Goal: Transaction & Acquisition: Purchase product/service

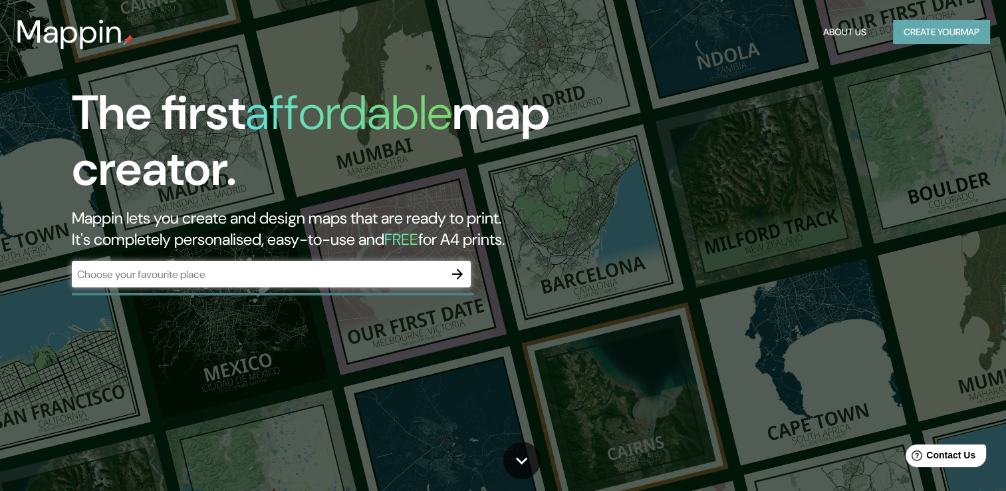
click at [922, 33] on button "Create your map" at bounding box center [941, 32] width 97 height 25
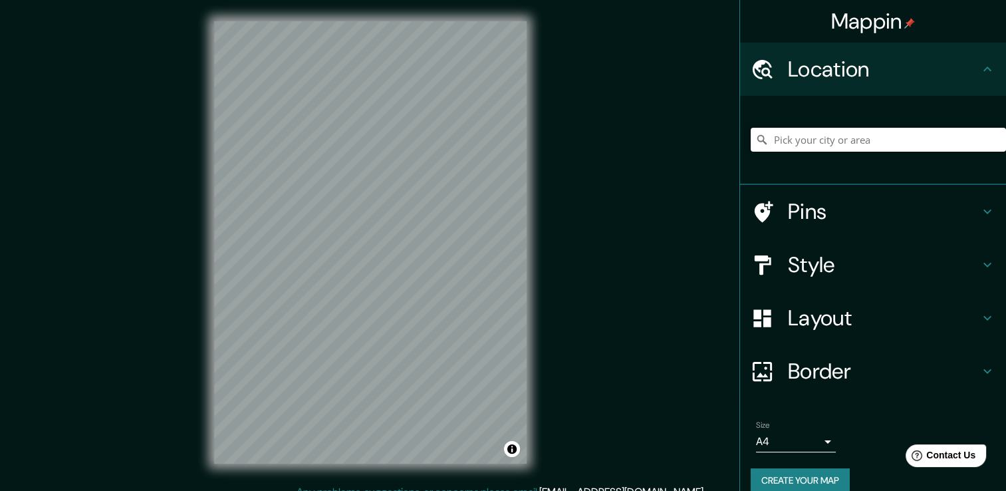
click at [811, 139] on input "Pick your city or area" at bounding box center [878, 140] width 255 height 24
paste input "Av. [PERSON_NAME] - 15093 - [GEOGRAPHIC_DATA]"
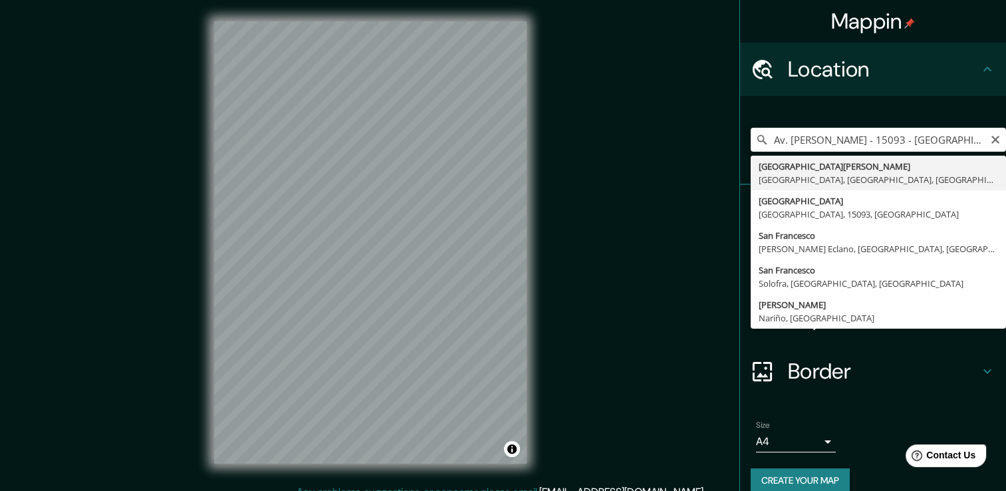
type input "[GEOGRAPHIC_DATA][PERSON_NAME], [GEOGRAPHIC_DATA], [GEOGRAPHIC_DATA], [GEOGRAPH…"
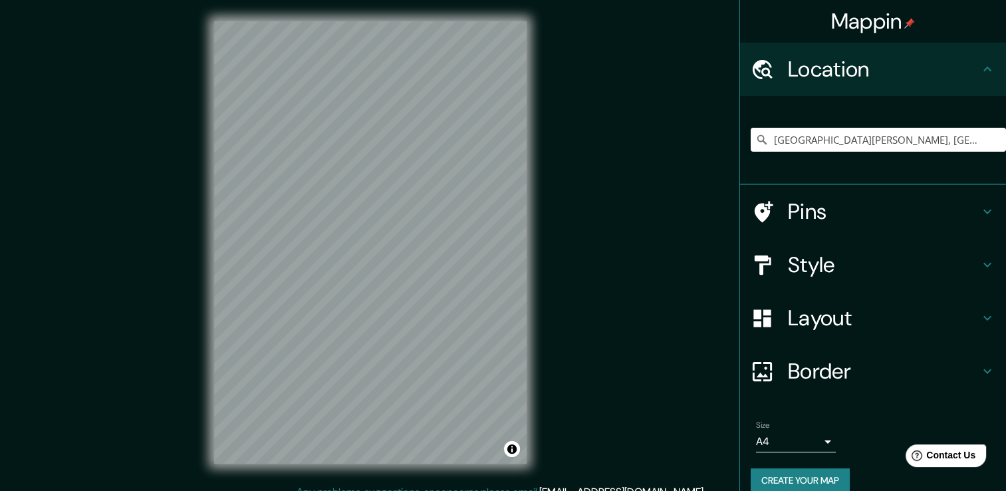
click at [812, 264] on h4 "Style" at bounding box center [884, 264] width 192 height 27
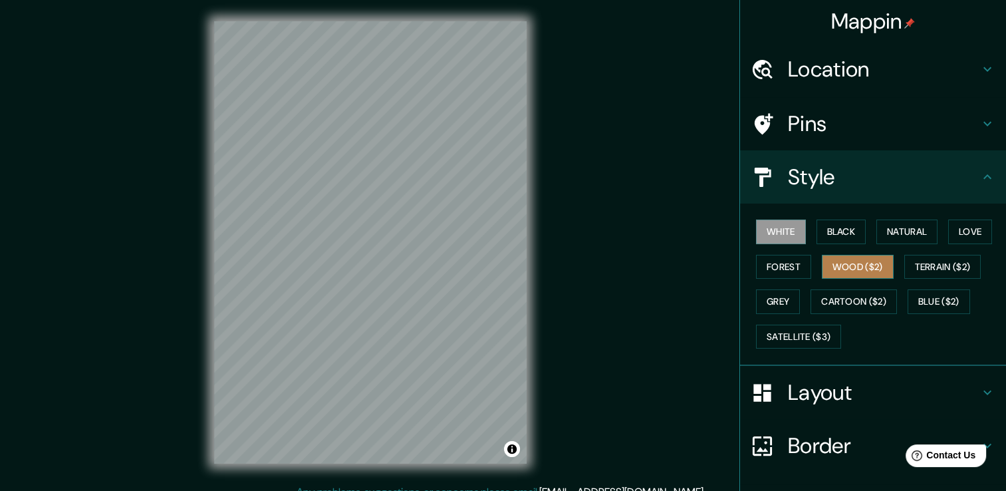
click at [835, 270] on button "Wood ($2)" at bounding box center [858, 267] width 72 height 25
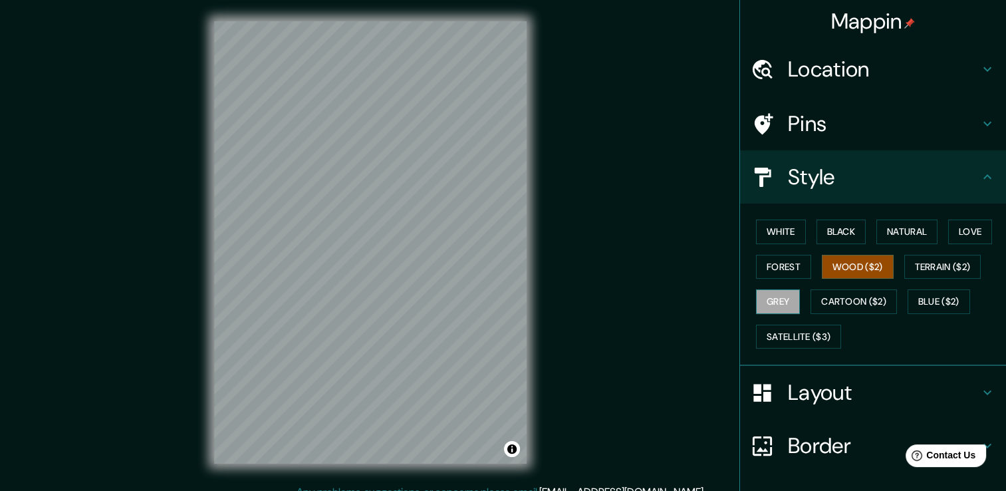
click at [760, 299] on button "Grey" at bounding box center [778, 301] width 44 height 25
click at [948, 233] on button "Love" at bounding box center [970, 231] width 44 height 25
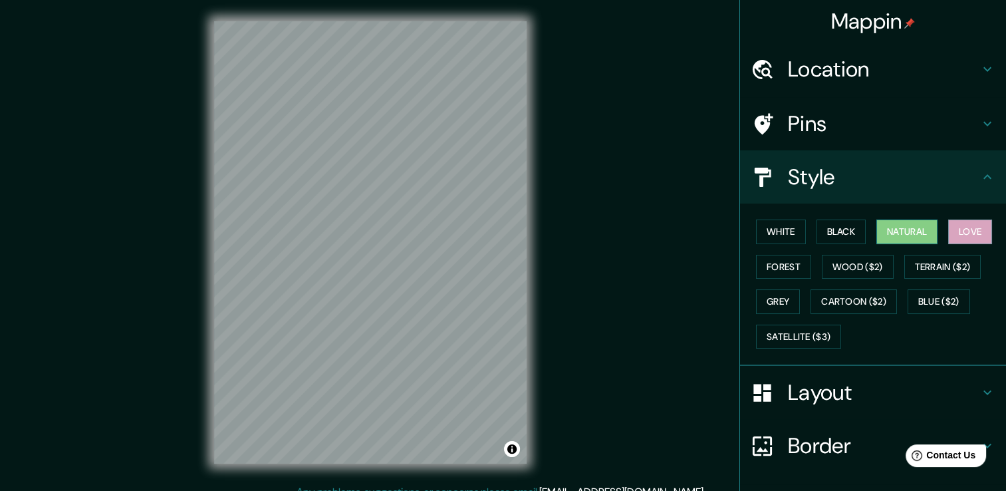
click at [914, 231] on button "Natural" at bounding box center [907, 231] width 61 height 25
click at [842, 231] on button "Black" at bounding box center [842, 231] width 50 height 25
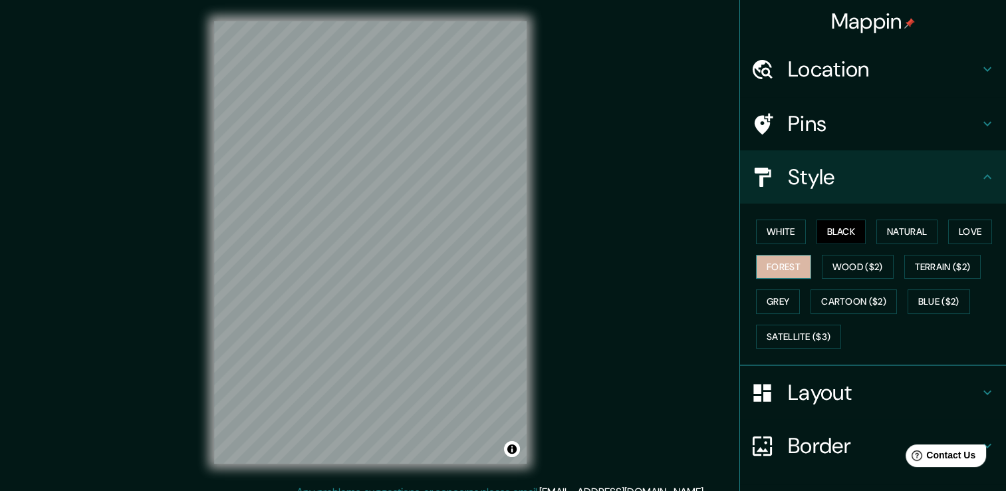
click at [777, 269] on button "Forest" at bounding box center [783, 267] width 55 height 25
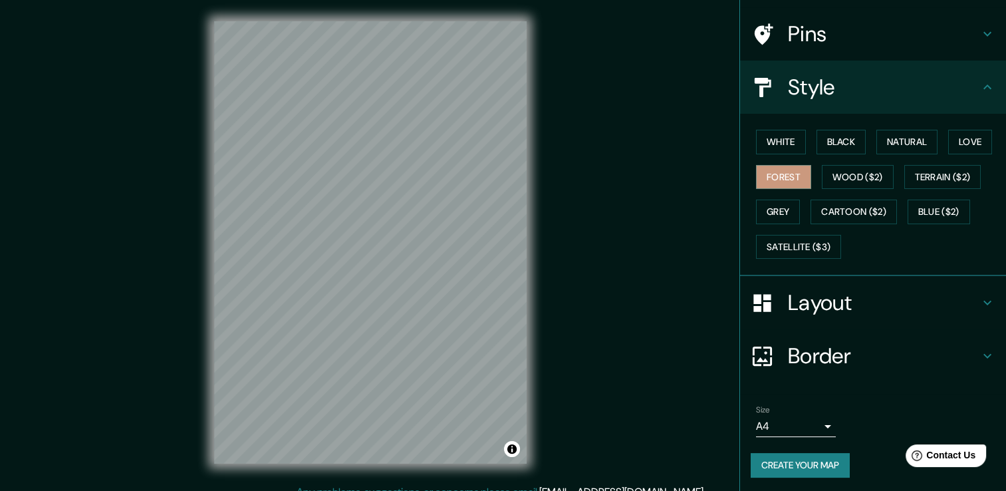
click at [793, 39] on h4 "Pins" at bounding box center [884, 34] width 192 height 27
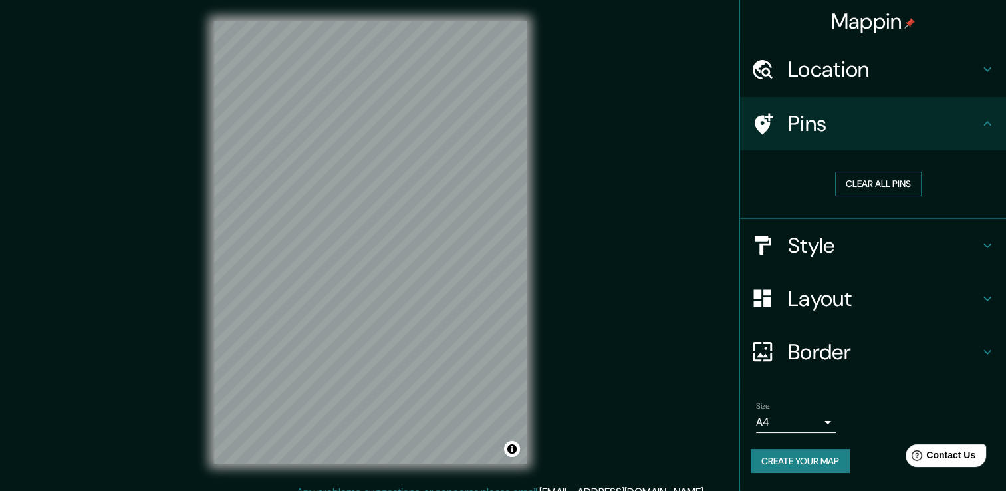
click at [865, 183] on button "Clear all pins" at bounding box center [878, 184] width 86 height 25
click at [878, 126] on h4 "Pins" at bounding box center [884, 123] width 192 height 27
click at [885, 185] on button "Clear all pins" at bounding box center [878, 184] width 86 height 25
click at [814, 253] on h4 "Style" at bounding box center [884, 245] width 192 height 27
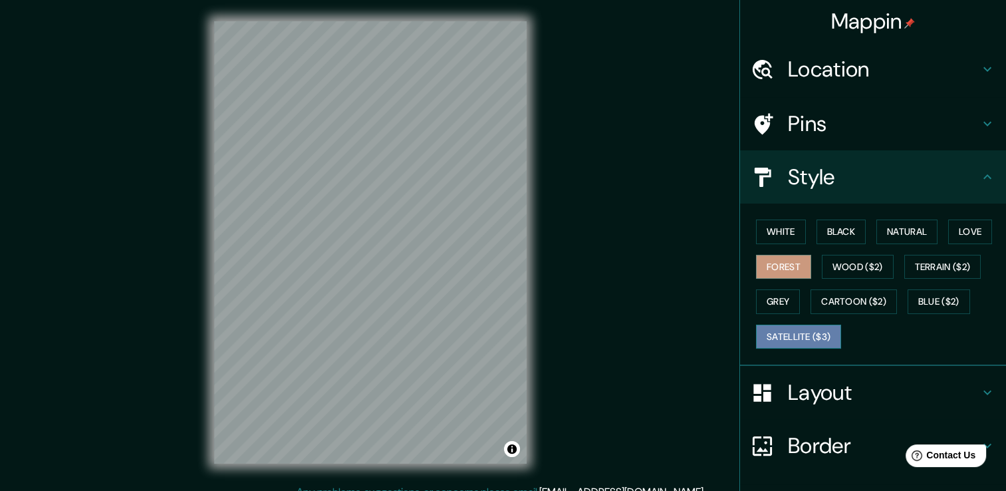
click at [778, 337] on button "Satellite ($3)" at bounding box center [798, 337] width 85 height 25
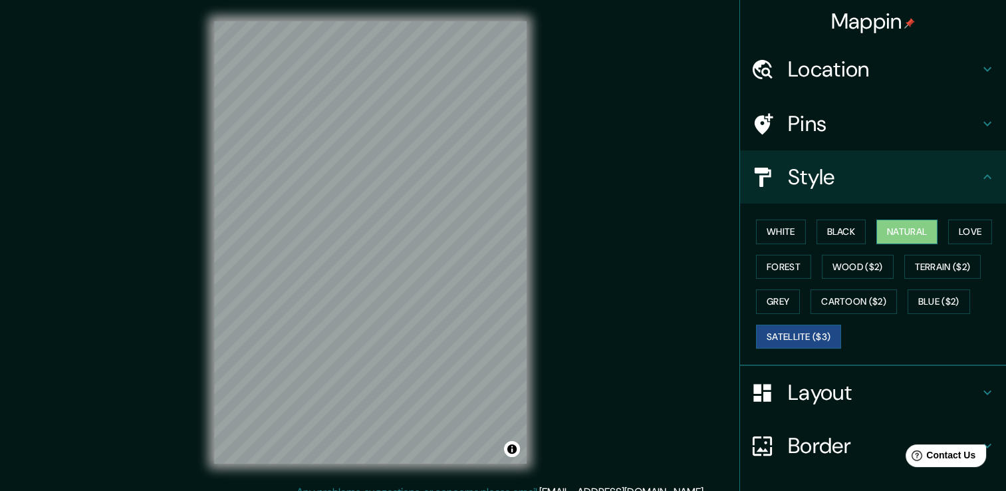
click at [911, 229] on button "Natural" at bounding box center [907, 231] width 61 height 25
click at [962, 225] on button "Love" at bounding box center [970, 231] width 44 height 25
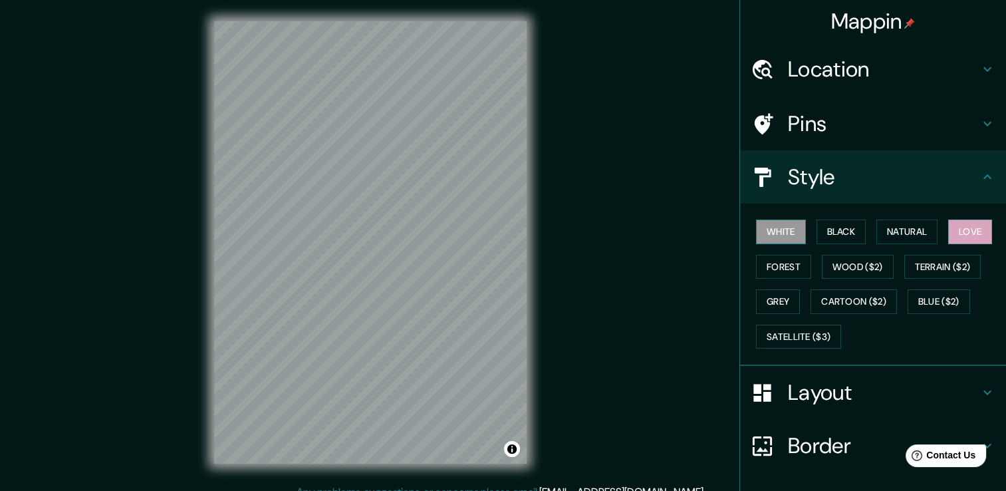
click at [785, 229] on button "White" at bounding box center [781, 231] width 50 height 25
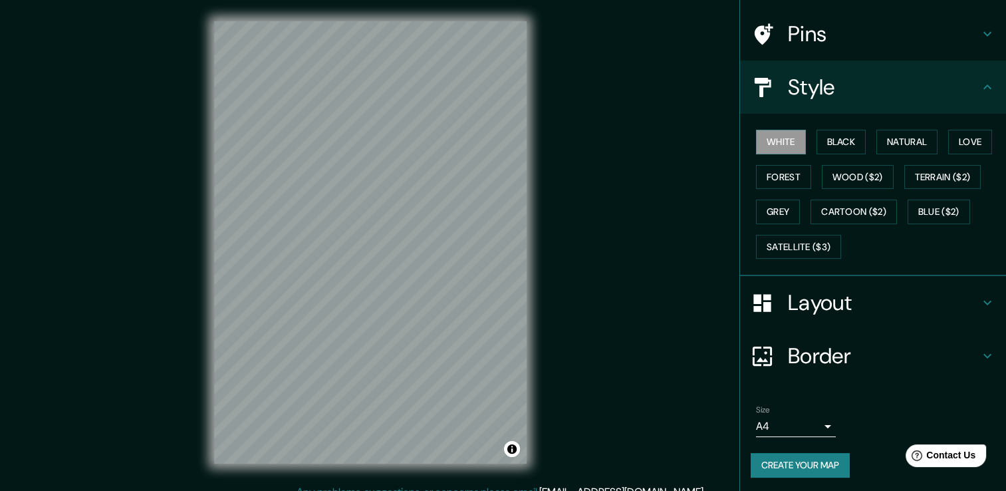
click at [804, 342] on h4 "Border" at bounding box center [884, 355] width 192 height 27
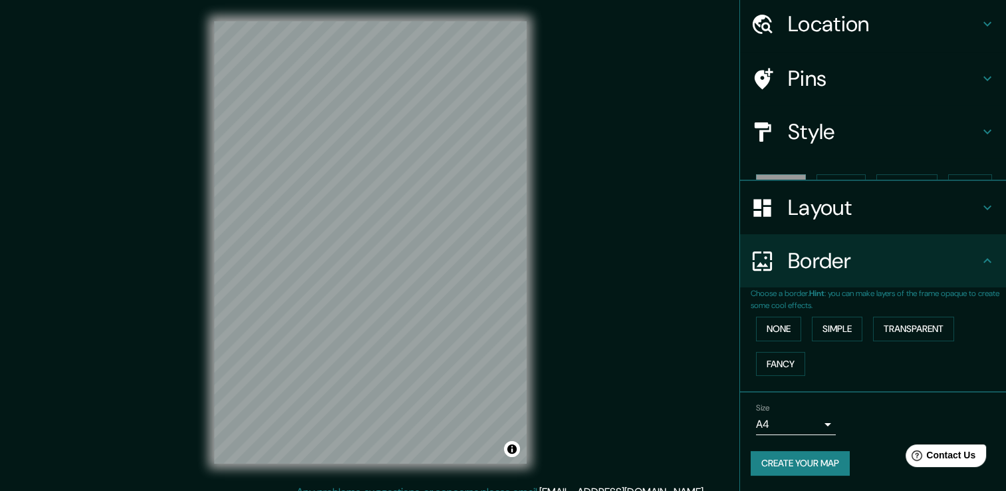
scroll to position [22, 0]
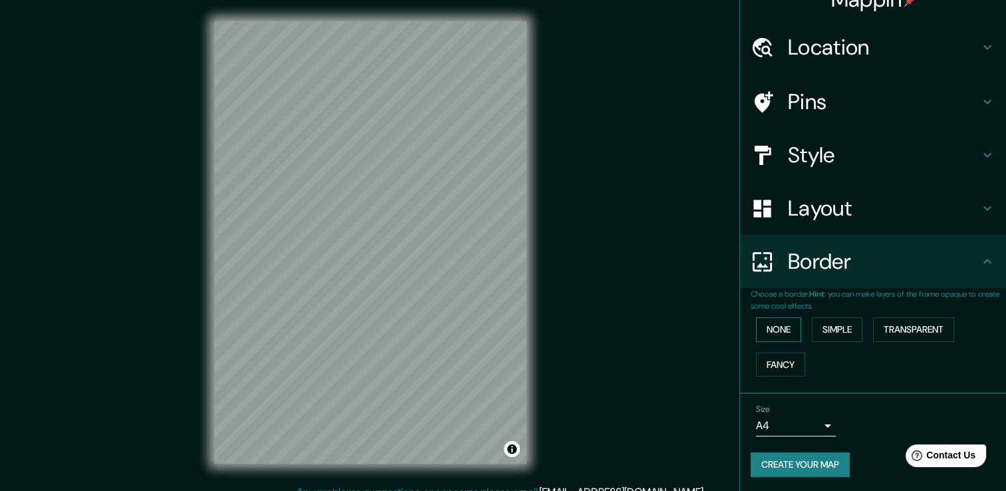
click at [776, 332] on button "None" at bounding box center [778, 329] width 45 height 25
click at [833, 331] on button "Simple" at bounding box center [837, 329] width 51 height 25
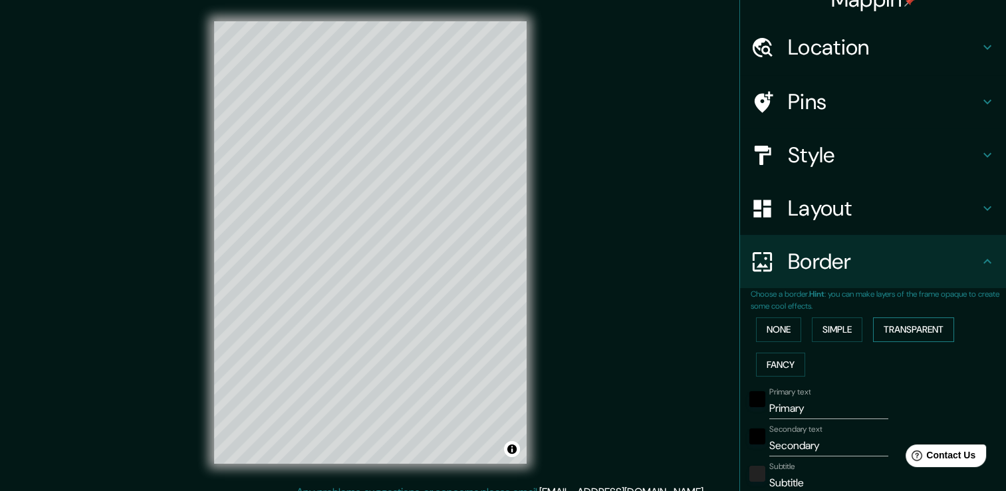
click at [899, 331] on button "Transparent" at bounding box center [913, 329] width 81 height 25
click at [775, 331] on button "None" at bounding box center [778, 329] width 45 height 25
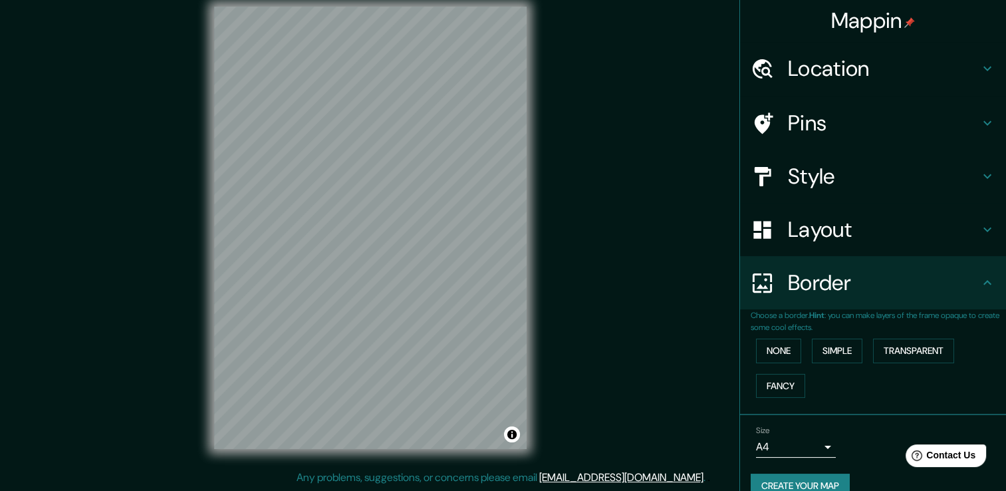
scroll to position [0, 0]
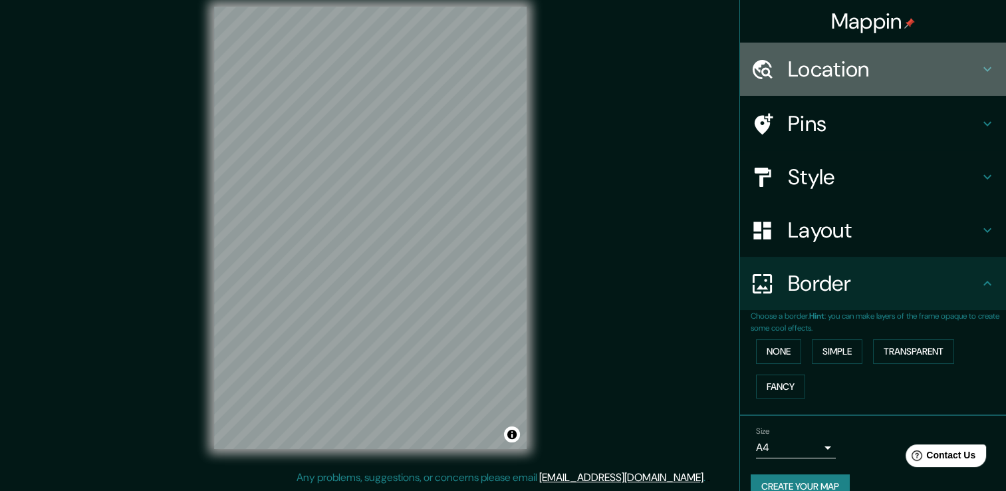
click at [789, 61] on h4 "Location" at bounding box center [884, 69] width 192 height 27
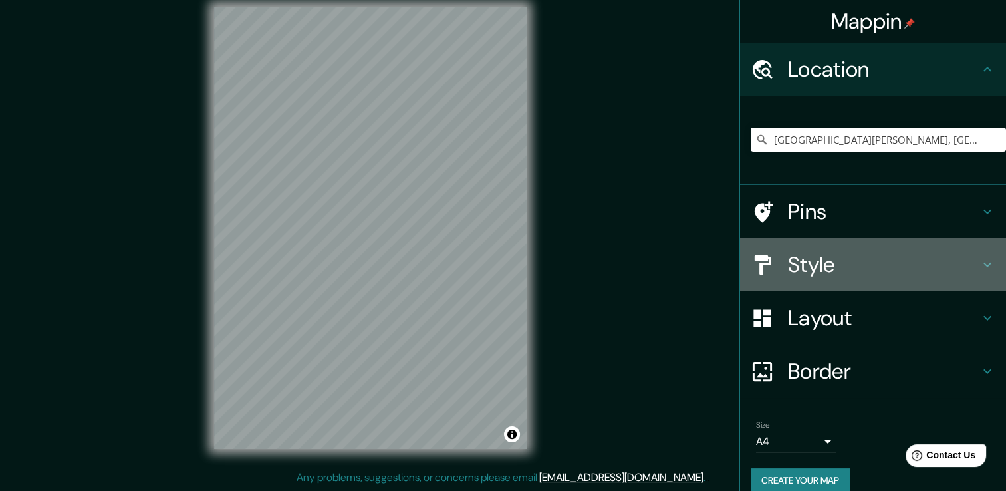
click at [789, 251] on h4 "Style" at bounding box center [884, 264] width 192 height 27
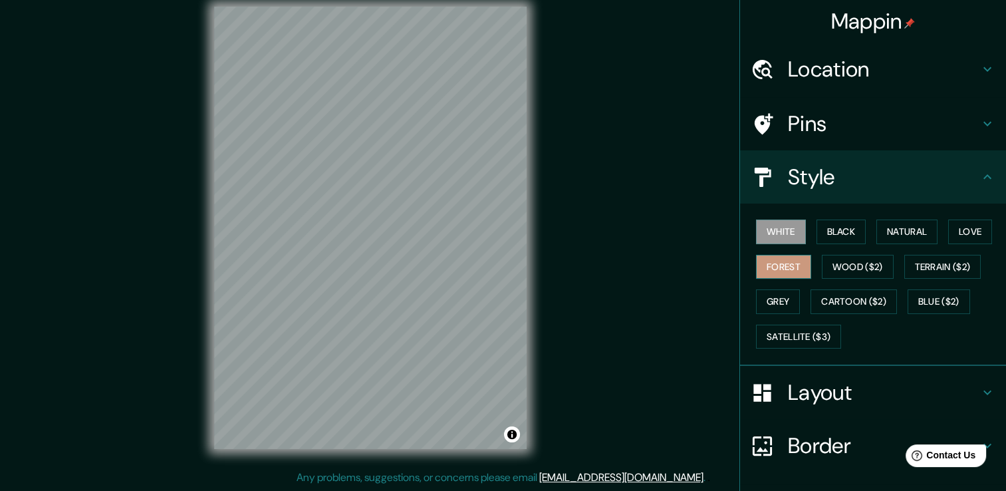
click at [779, 272] on button "Forest" at bounding box center [783, 267] width 55 height 25
click at [776, 300] on button "Grey" at bounding box center [778, 301] width 44 height 25
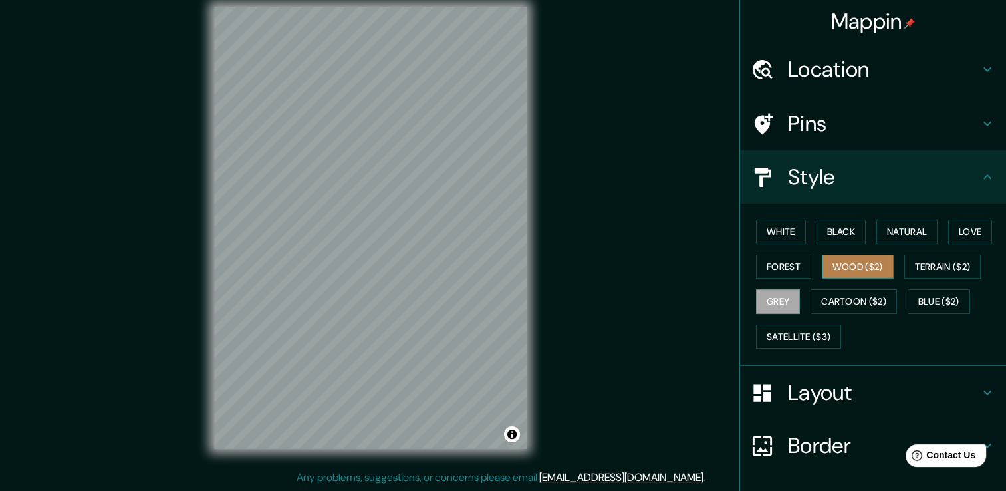
click at [835, 266] on button "Wood ($2)" at bounding box center [858, 267] width 72 height 25
click at [785, 267] on button "Forest" at bounding box center [783, 267] width 55 height 25
click at [807, 266] on div "White Black Natural Love Forest Wood ($2) Terrain ($2) Grey Cartoon ($2) Blue (…" at bounding box center [878, 284] width 255 height 140
click at [828, 262] on button "Wood ($2)" at bounding box center [858, 267] width 72 height 25
